Goal: Task Accomplishment & Management: Use online tool/utility

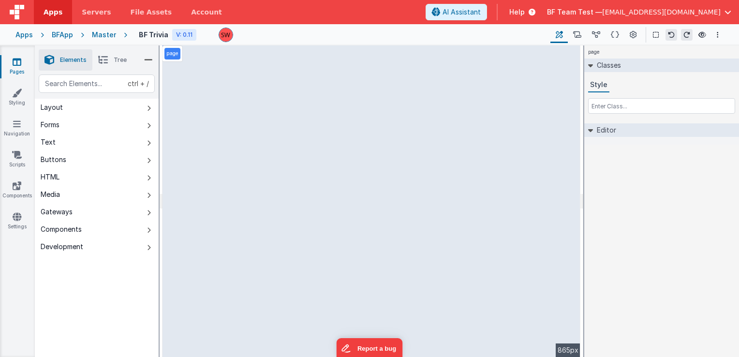
click at [99, 31] on div "Master" at bounding box center [104, 35] width 24 height 10
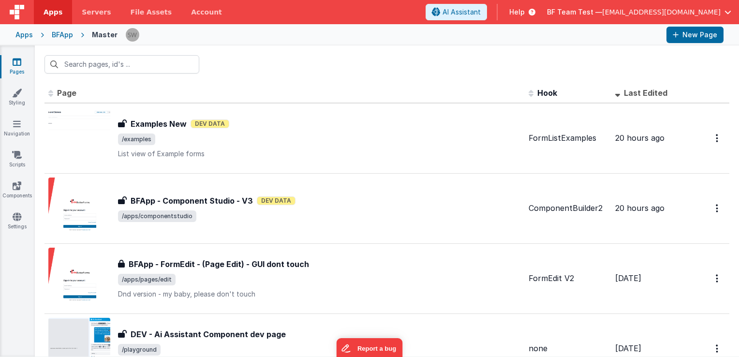
click at [21, 34] on div "Apps" at bounding box center [23, 35] width 17 height 10
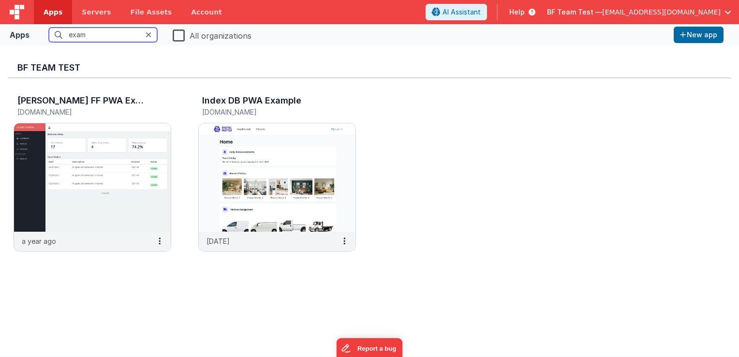
type input "exam"
click at [177, 37] on label "All organizations" at bounding box center [212, 35] width 79 height 14
click at [0, 0] on input "All organizations" at bounding box center [0, 0] width 0 height 0
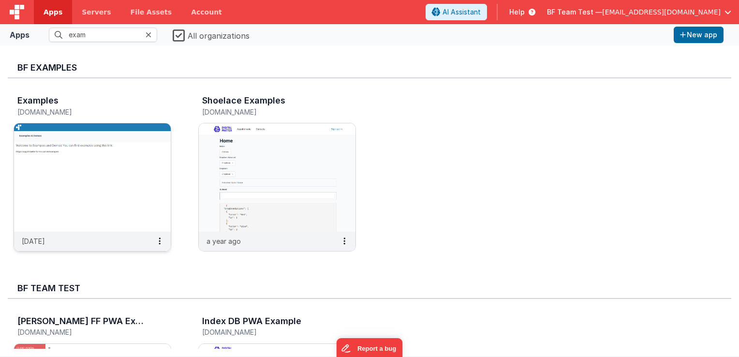
click at [118, 140] on img at bounding box center [92, 177] width 157 height 108
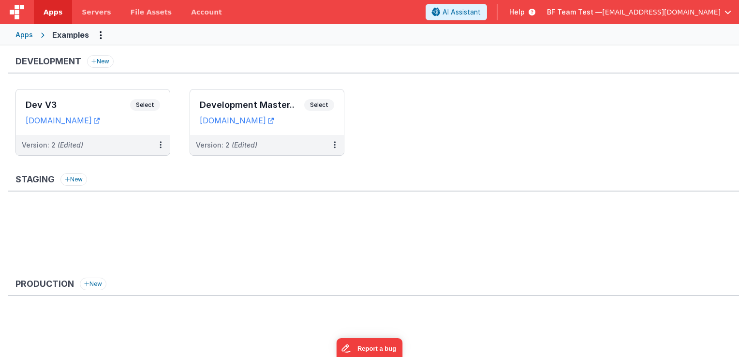
drag, startPoint x: 310, startPoint y: 103, endPoint x: 280, endPoint y: 77, distance: 39.1
click at [280, 77] on div "Development New Dev V3 Select URLs [DOMAIN_NAME] Version: 2 (Edited) Developmen…" at bounding box center [373, 110] width 731 height 110
click at [333, 144] on button at bounding box center [334, 145] width 18 height 20
click at [378, 139] on div at bounding box center [369, 178] width 739 height 357
click at [333, 145] on button at bounding box center [334, 145] width 18 height 20
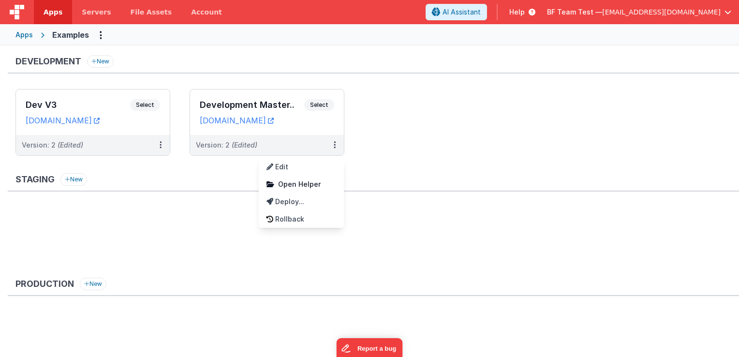
click at [361, 136] on div at bounding box center [369, 178] width 739 height 357
click at [331, 144] on button at bounding box center [334, 145] width 18 height 20
click at [348, 124] on div at bounding box center [369, 178] width 739 height 357
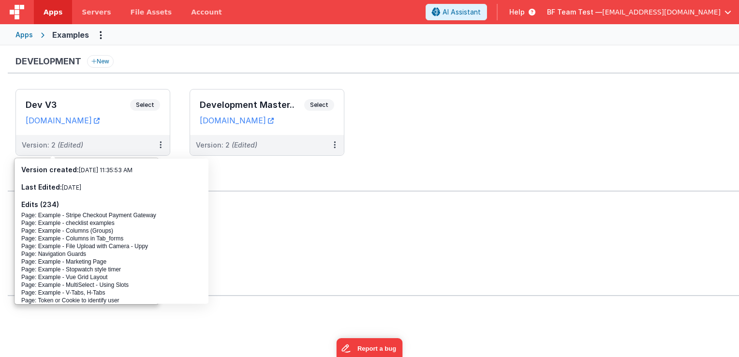
click at [378, 128] on ul "Dev V3 Select URLs [DOMAIN_NAME] Version: 2 (Edited) Development Master.. Selec…" at bounding box center [376, 127] width 723 height 76
click at [385, 124] on ul "Dev V3 Select URLs [DOMAIN_NAME] Version: 2 (Edited) Development Master.. Selec…" at bounding box center [376, 127] width 723 height 76
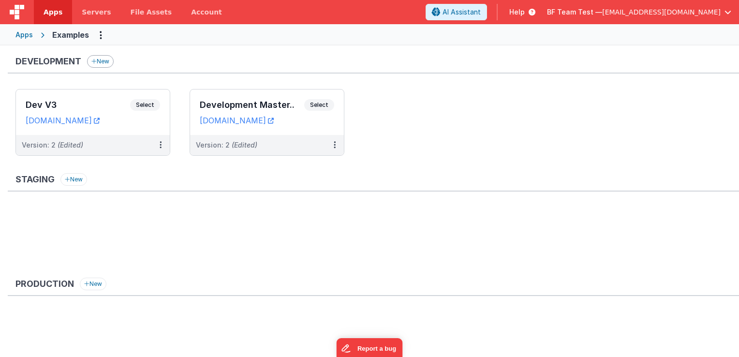
drag, startPoint x: 13, startPoint y: 62, endPoint x: 113, endPoint y: 64, distance: 100.1
click at [113, 64] on div "Development New" at bounding box center [373, 64] width 731 height 18
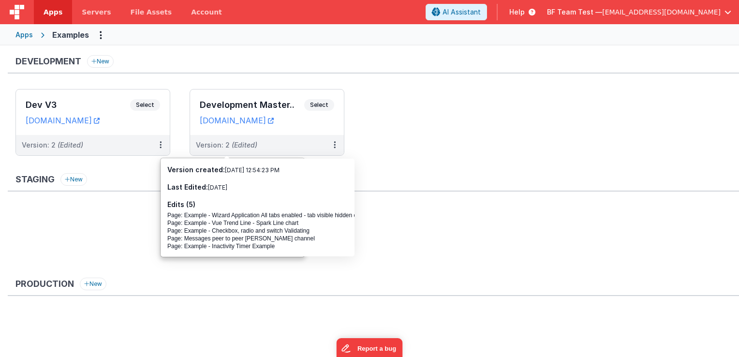
click at [426, 117] on ul "Dev V3 Select URLs [DOMAIN_NAME] Version: 2 (Edited) Development Master.. Selec…" at bounding box center [376, 127] width 723 height 76
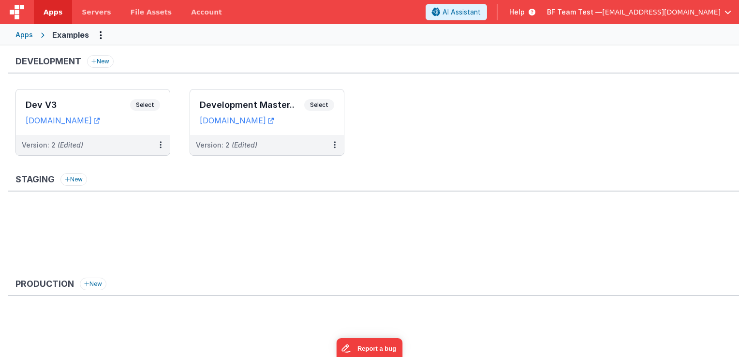
click at [658, 315] on ul at bounding box center [376, 342] width 723 height 63
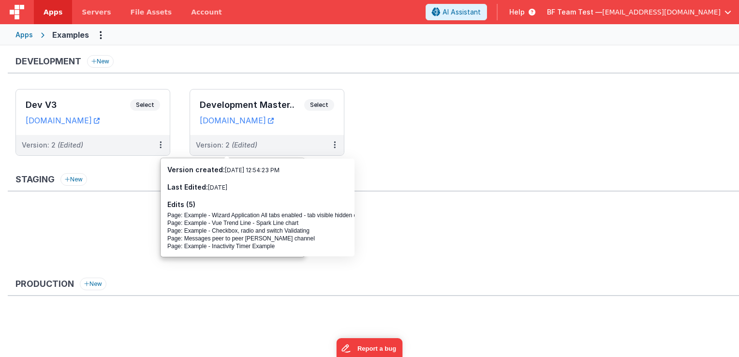
click at [492, 151] on ul "Dev V3 Select URLs [DOMAIN_NAME] Version: 2 (Edited) Development Master.. Selec…" at bounding box center [376, 127] width 723 height 76
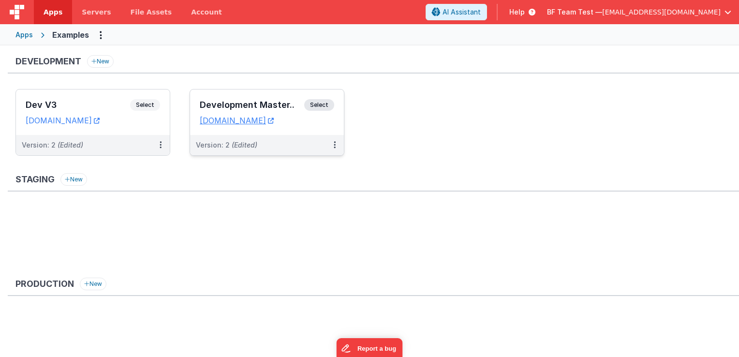
click at [312, 101] on span "Select" at bounding box center [319, 105] width 30 height 12
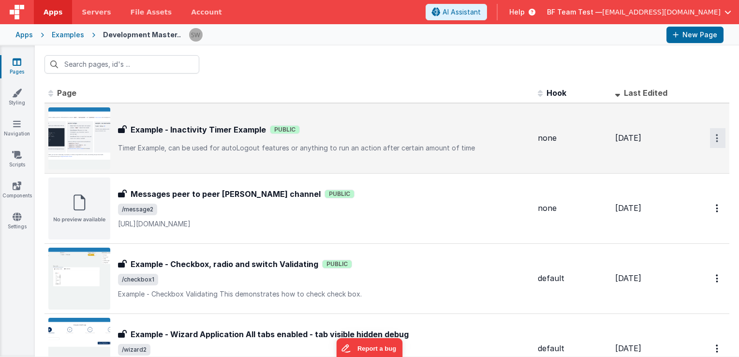
click at [715, 138] on button "Options" at bounding box center [717, 138] width 15 height 20
click at [712, 137] on button at bounding box center [369, 178] width 739 height 357
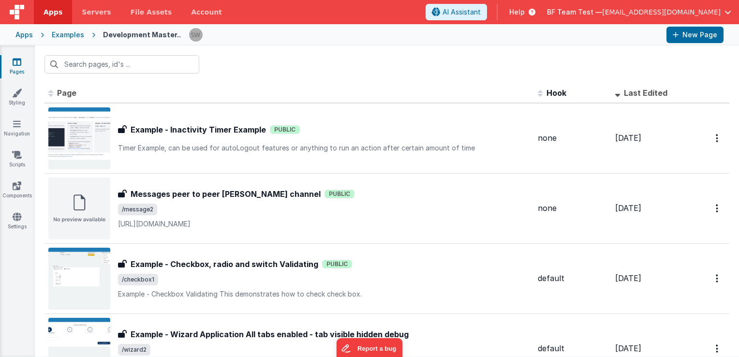
click at [366, 62] on div at bounding box center [387, 64] width 704 height 38
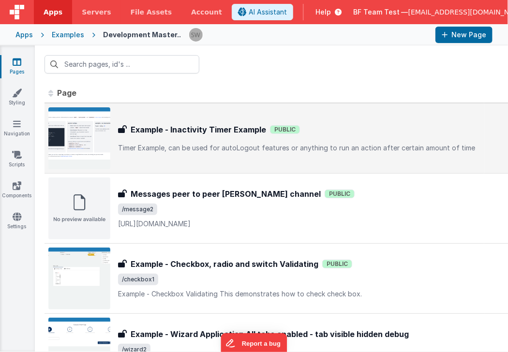
click at [184, 136] on div "Example - Inactivity Timer Example Example - Inactivity Timer Example Public Ti…" at bounding box center [299, 138] width 362 height 29
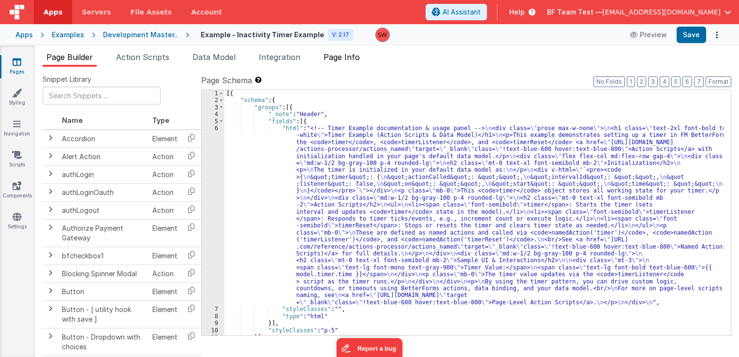
click at [343, 58] on span "Page Info" at bounding box center [342, 57] width 36 height 10
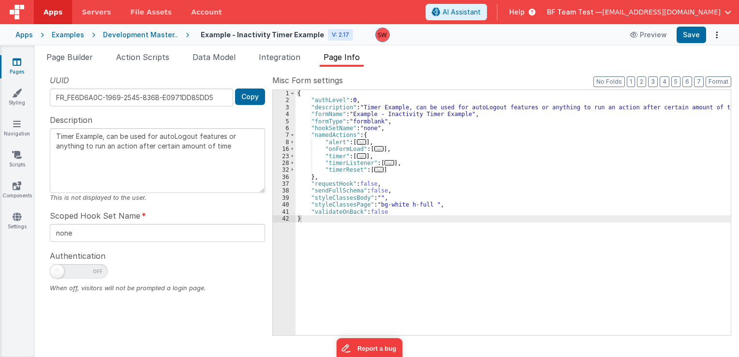
click at [58, 37] on div "Examples" at bounding box center [68, 35] width 32 height 10
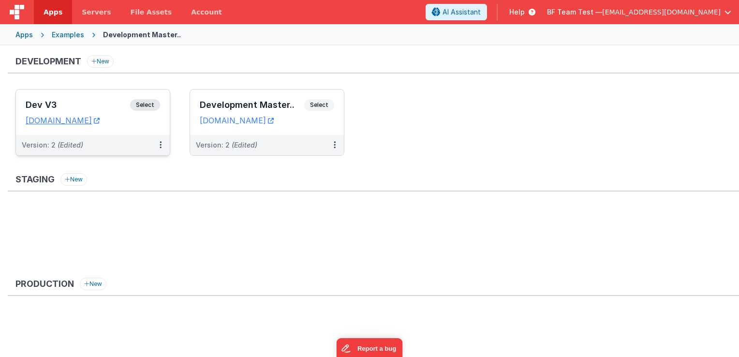
click at [155, 105] on span "Select" at bounding box center [145, 105] width 30 height 12
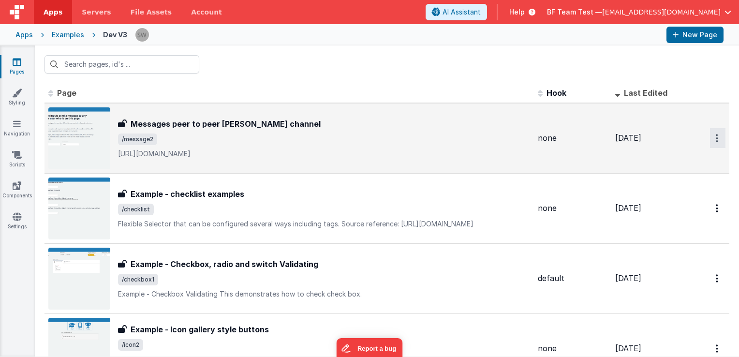
click at [716, 138] on button "Options" at bounding box center [717, 138] width 15 height 20
click at [238, 122] on button at bounding box center [369, 178] width 739 height 357
click at [238, 122] on h3 "Messages peer to peer [PERSON_NAME] channel" at bounding box center [226, 124] width 190 height 12
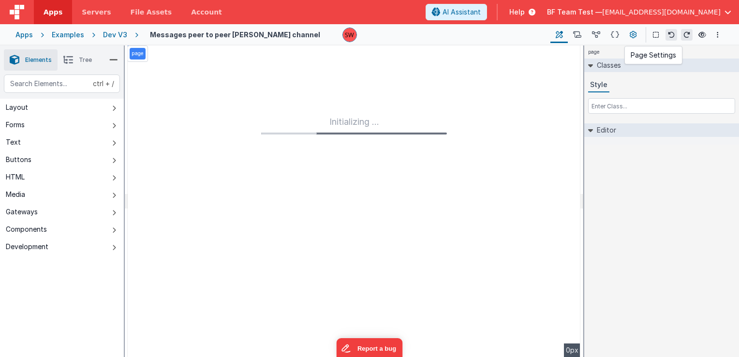
click at [633, 32] on icon at bounding box center [633, 35] width 7 height 10
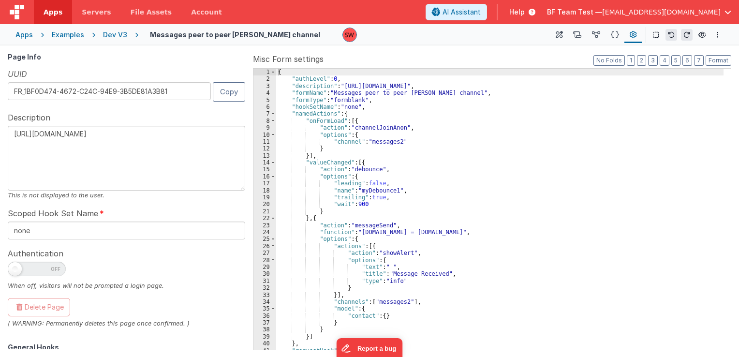
scroll to position [188, 0]
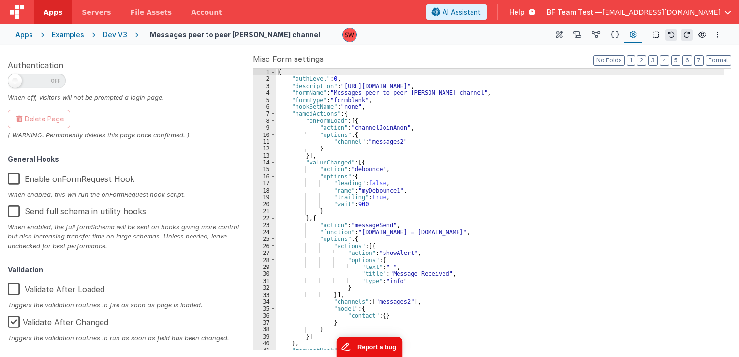
click at [350, 340] on button "Report a bug" at bounding box center [369, 347] width 66 height 20
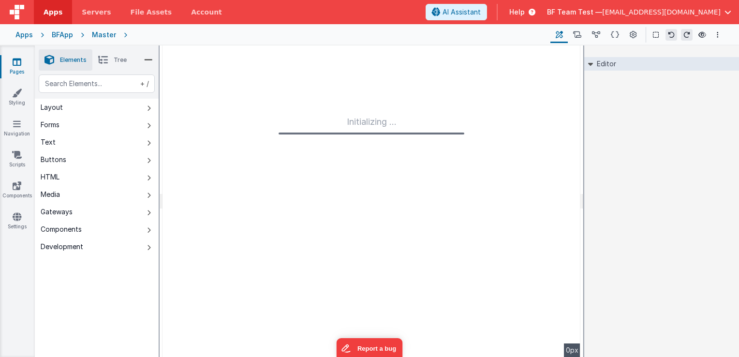
click at [104, 32] on div "Master" at bounding box center [104, 35] width 24 height 10
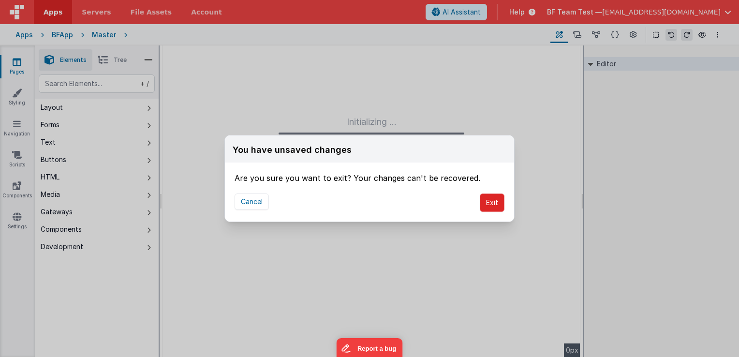
click at [493, 204] on button "Exit" at bounding box center [492, 202] width 25 height 18
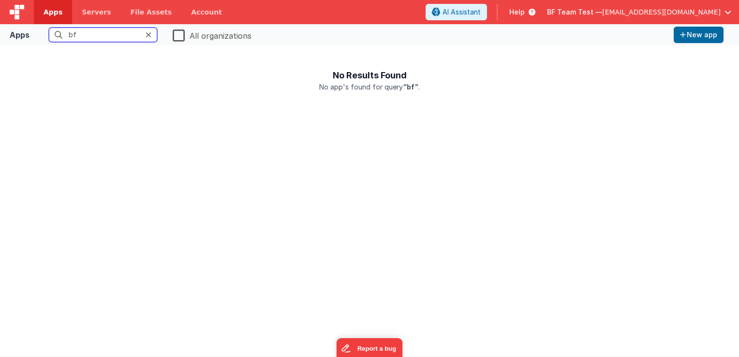
type input "bf"
click at [176, 37] on label "All organizations" at bounding box center [212, 35] width 79 height 14
click at [0, 0] on input "All organizations" at bounding box center [0, 0] width 0 height 0
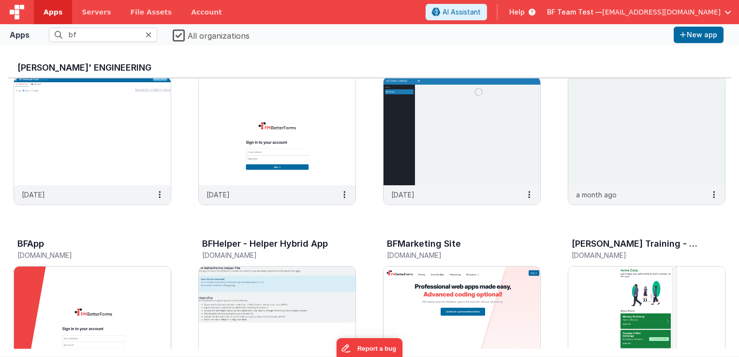
scroll to position [48, 0]
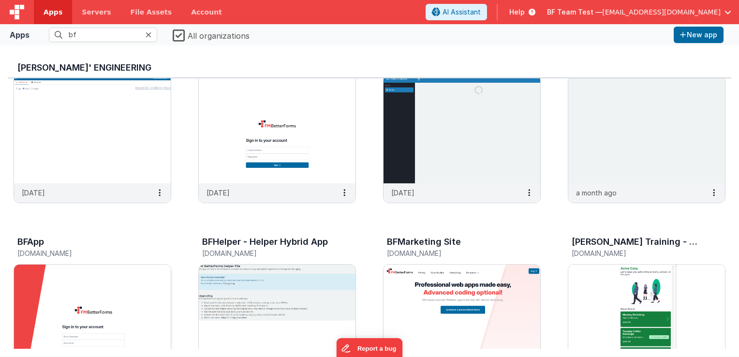
click at [97, 291] on img at bounding box center [92, 319] width 157 height 108
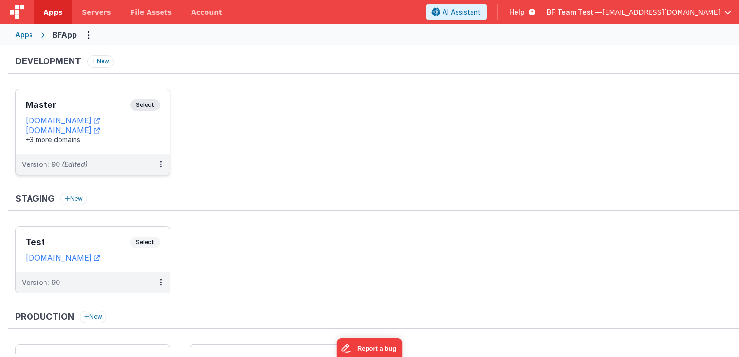
click at [144, 101] on span "Select" at bounding box center [145, 105] width 30 height 12
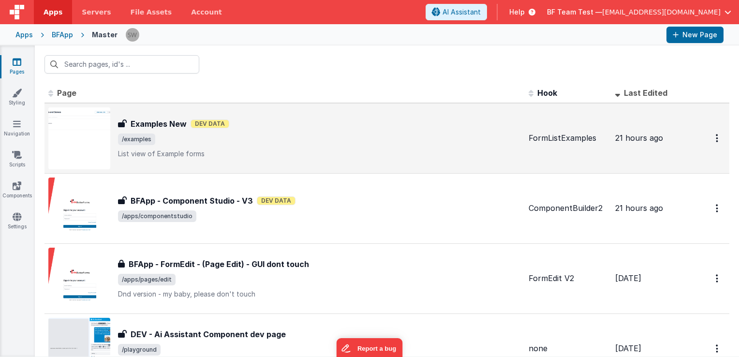
click at [276, 131] on div "Examples New Examples New Dev Data /examples List view of Example forms" at bounding box center [319, 138] width 403 height 41
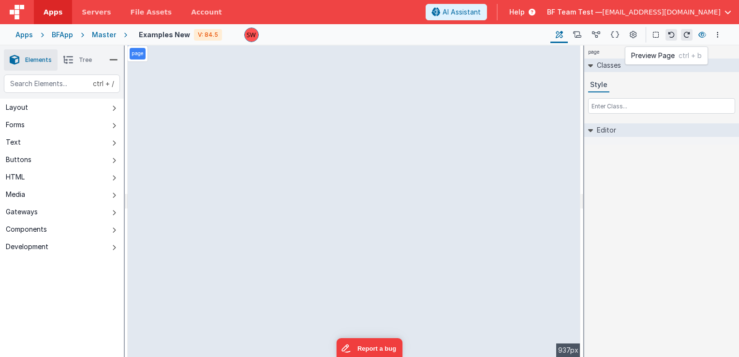
click at [702, 35] on icon at bounding box center [702, 34] width 8 height 7
click at [595, 38] on icon at bounding box center [596, 35] width 8 height 10
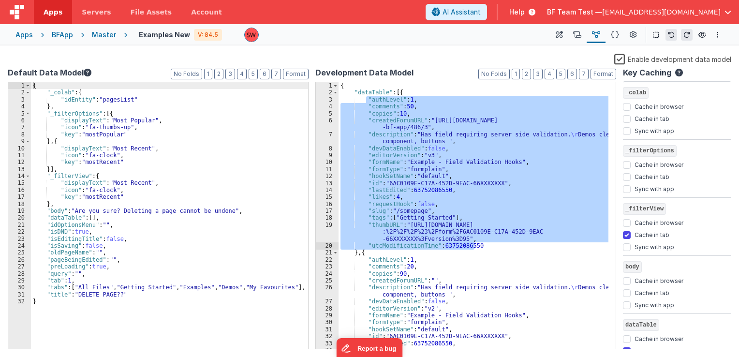
drag, startPoint x: 365, startPoint y: 101, endPoint x: 487, endPoint y: 245, distance: 189.4
click at [487, 245] on div "{ "dataTable" : [{ "authLevel" : 1 , "comments" : 50 , "copies" : 10 , "created…" at bounding box center [474, 223] width 270 height 282
click at [487, 245] on div "{ "dataTable" : [{ "authLevel" : 1 , "comments" : 50 , "copies" : 10 , "created…" at bounding box center [474, 215] width 270 height 267
drag, startPoint x: 366, startPoint y: 100, endPoint x: 491, endPoint y: 246, distance: 192.1
click at [491, 246] on div "{ "dataTable" : [{ "authLevel" : 1 , "comments" : 50 , "copies" : 10 , "created…" at bounding box center [474, 223] width 270 height 282
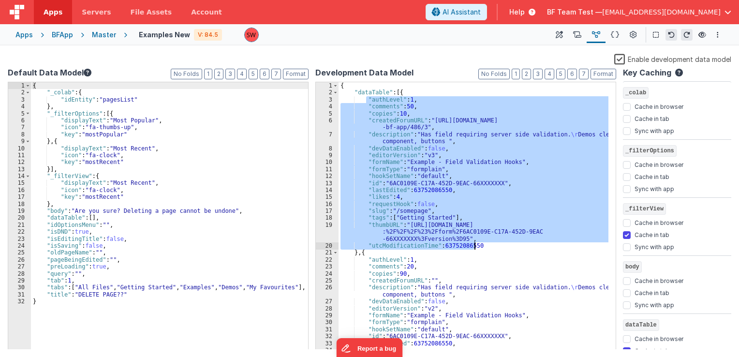
click at [464, 237] on div "{ "dataTable" : [{ "authLevel" : 1 , "comments" : 50 , "copies" : 10 , "created…" at bounding box center [474, 215] width 270 height 267
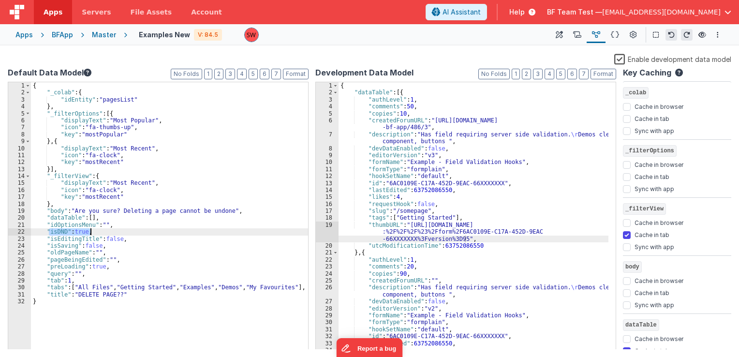
drag, startPoint x: 47, startPoint y: 231, endPoint x: 96, endPoint y: 233, distance: 48.4
click at [96, 233] on div "{ "_colab" : { "idEntity" : "pagesList" } , "_filterOptions" : [{ "displayText"…" at bounding box center [169, 223] width 277 height 282
click at [121, 229] on div "{ "_colab" : { "idEntity" : "pagesList" } , "_filterOptions" : [{ "displayText"…" at bounding box center [169, 215] width 277 height 267
click at [556, 33] on icon at bounding box center [559, 35] width 7 height 10
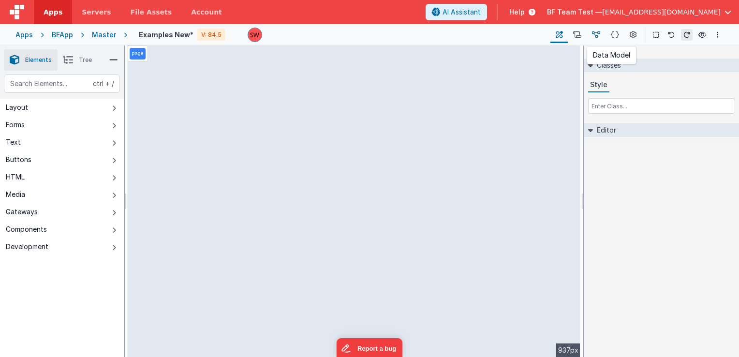
click at [602, 32] on button at bounding box center [596, 35] width 19 height 16
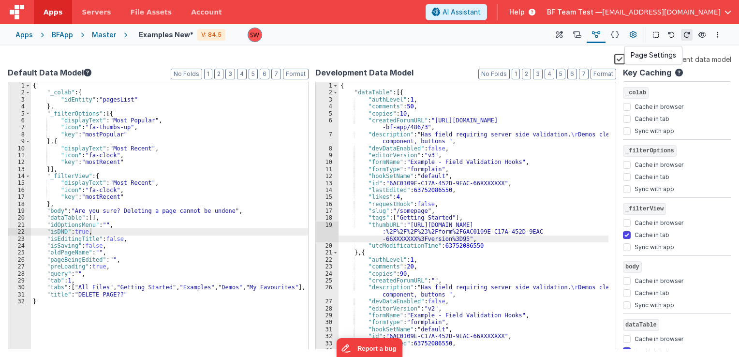
click at [628, 35] on button at bounding box center [632, 35] width 17 height 16
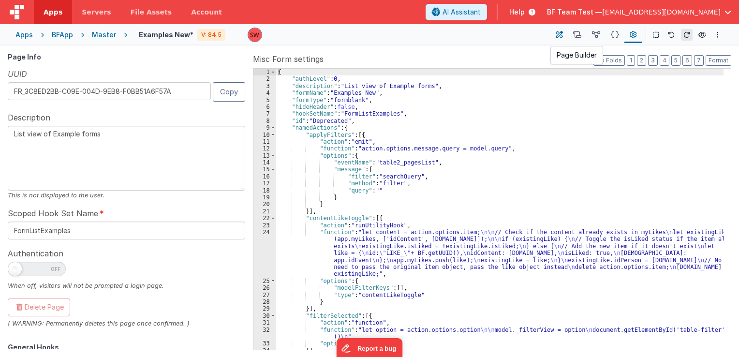
click at [563, 36] on button at bounding box center [558, 35] width 17 height 16
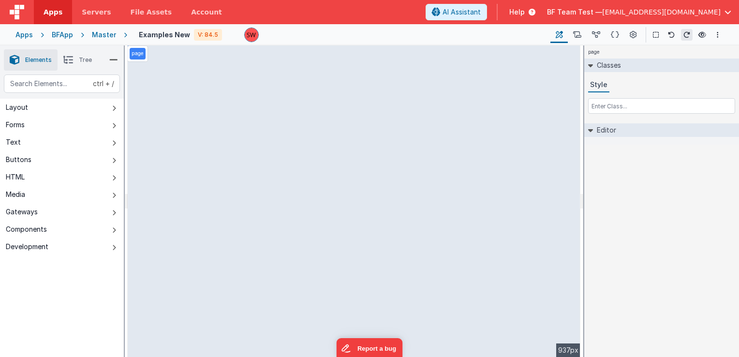
click at [666, 12] on div "Apps Servers File Assets Account Some FUTURE Slot AI Assistant Help BF Team Tes…" at bounding box center [369, 178] width 739 height 357
click at [700, 40] on button at bounding box center [702, 35] width 12 height 14
